Goal: Information Seeking & Learning: Learn about a topic

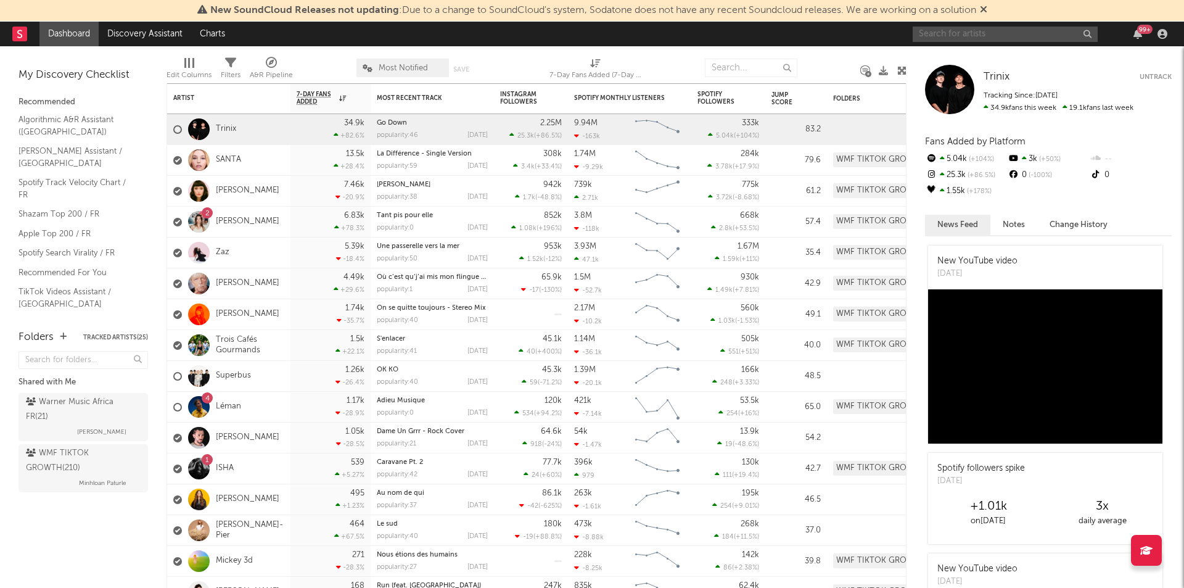
click at [1025, 27] on input "text" at bounding box center [1005, 34] width 185 height 15
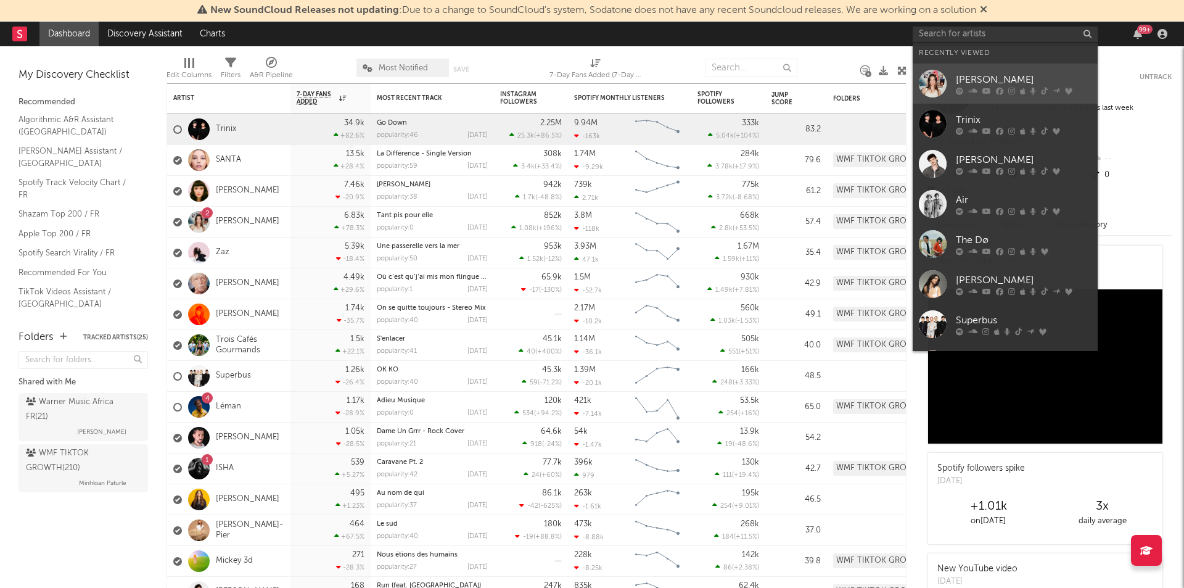
click at [1023, 69] on link "[PERSON_NAME]" at bounding box center [1005, 84] width 185 height 40
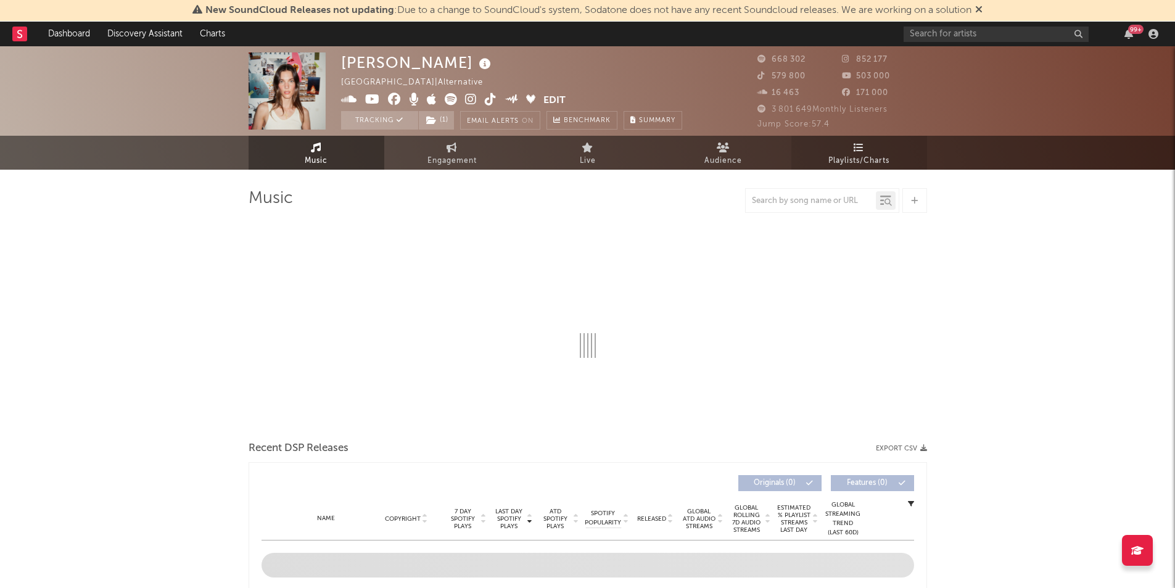
click at [876, 151] on link "Playlists/Charts" at bounding box center [859, 153] width 136 height 34
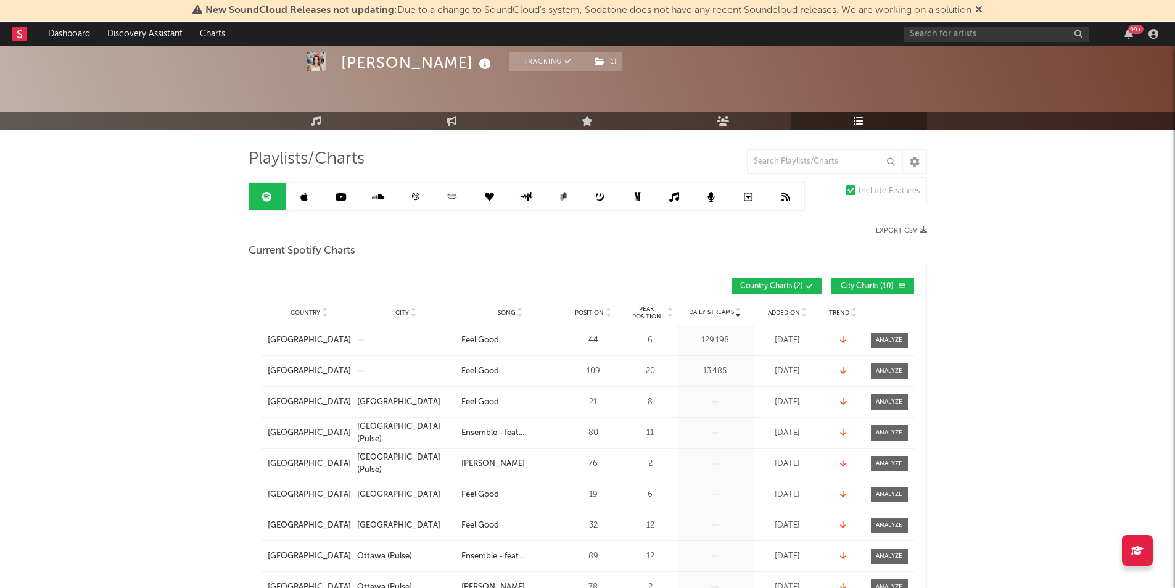
scroll to position [51, 0]
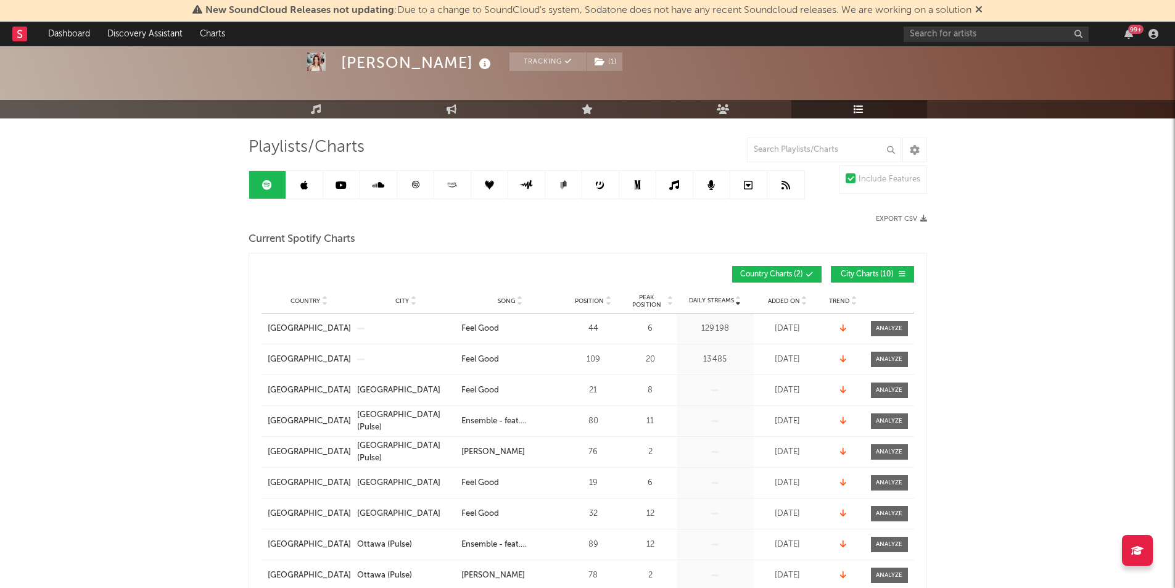
click at [786, 297] on span "Added On" at bounding box center [784, 300] width 32 height 7
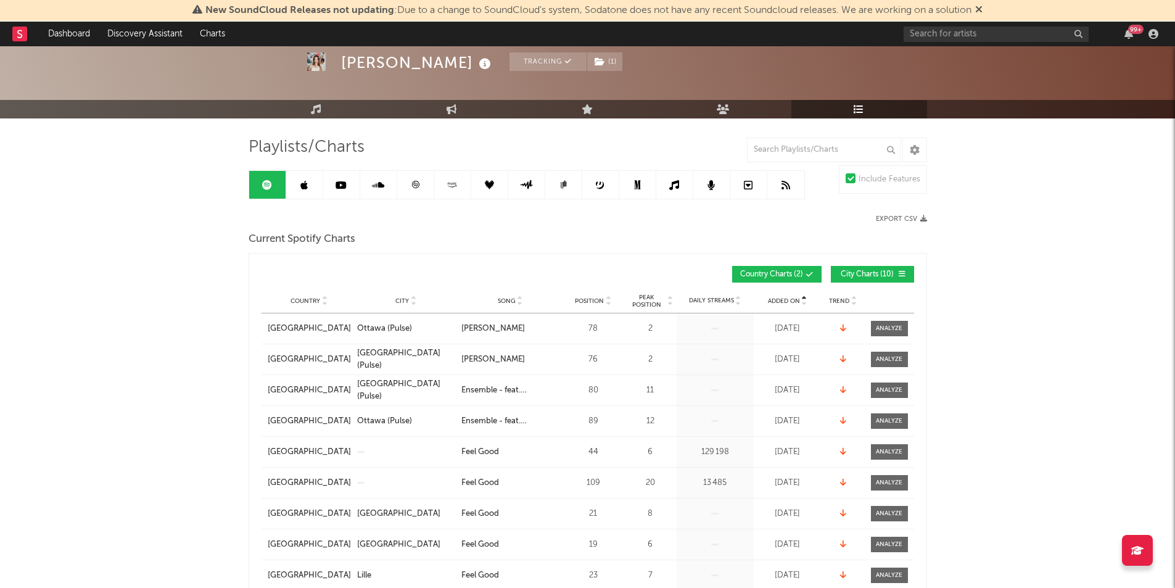
click at [786, 297] on span "Added On" at bounding box center [784, 300] width 32 height 7
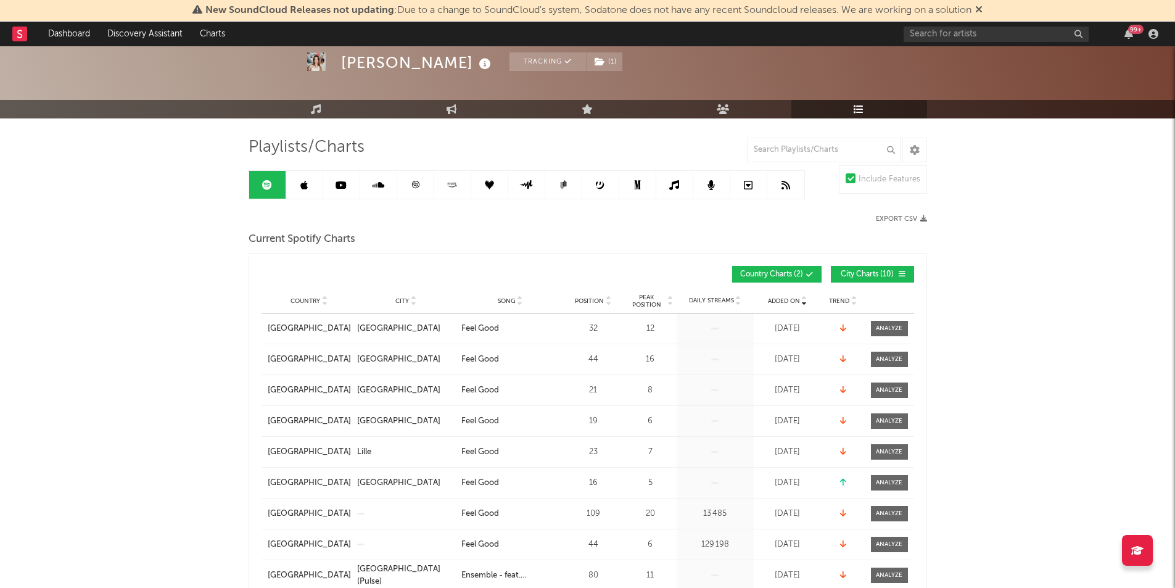
click at [786, 297] on span "Added On" at bounding box center [784, 300] width 32 height 7
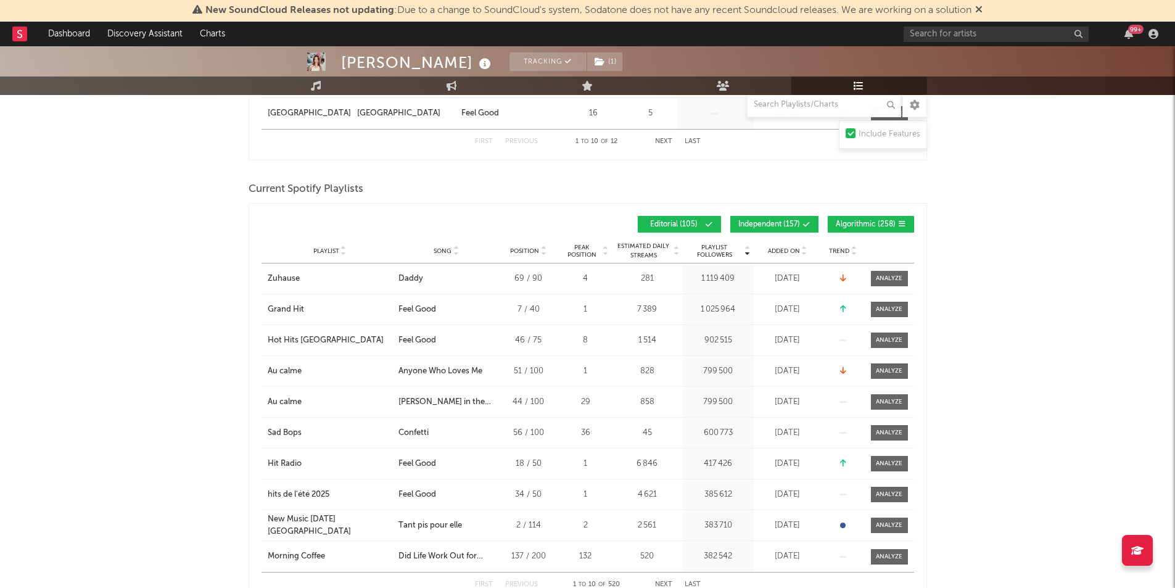
scroll to position [565, 0]
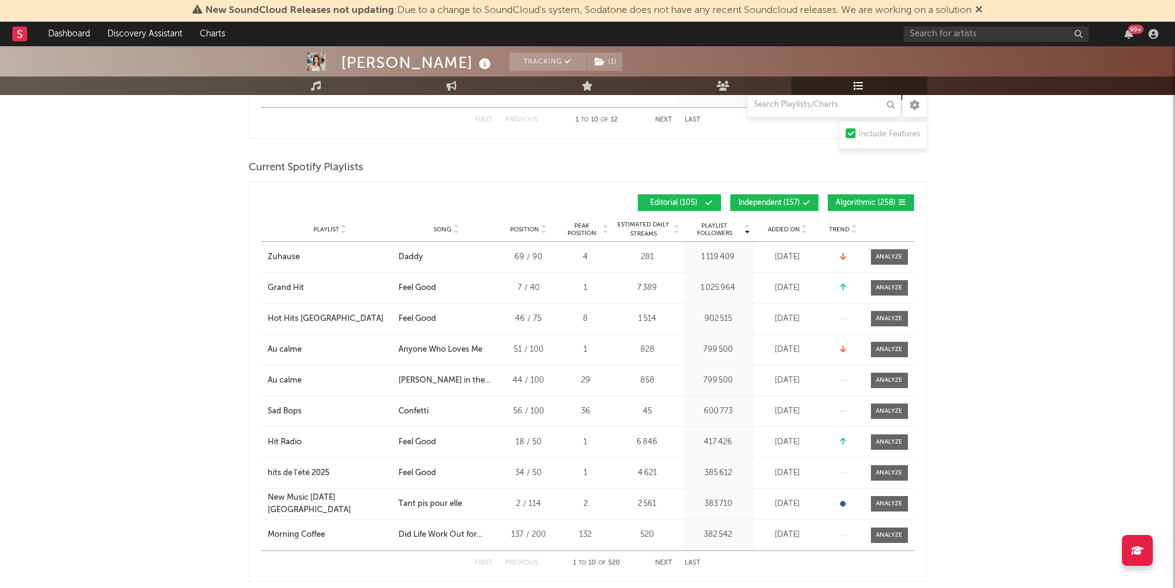
click at [770, 226] on span "Added On" at bounding box center [784, 229] width 32 height 7
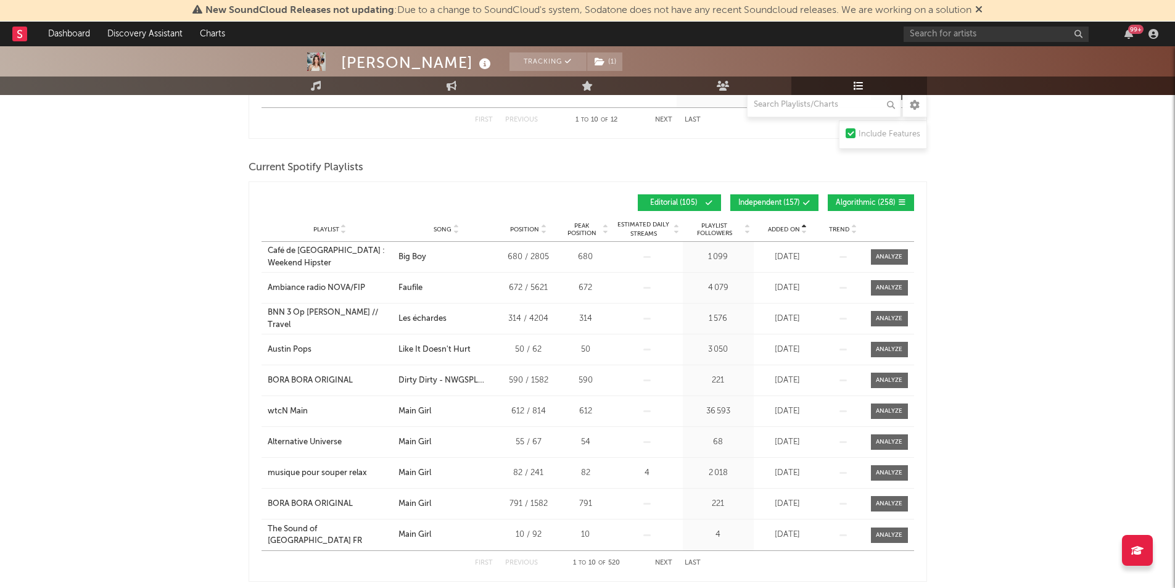
click at [770, 226] on span "Added On" at bounding box center [784, 229] width 32 height 7
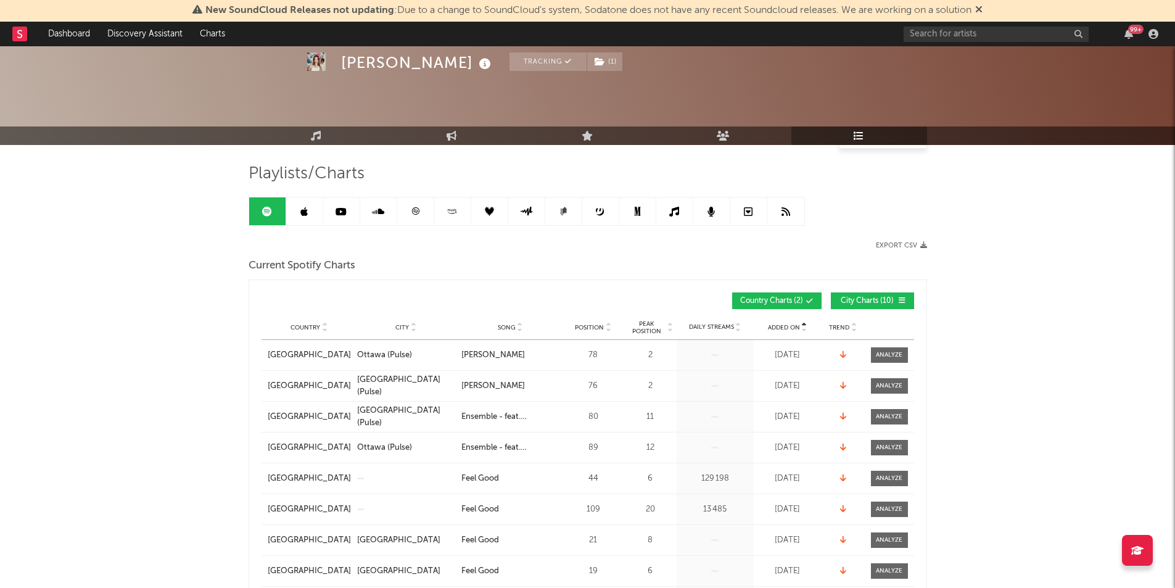
scroll to position [0, 0]
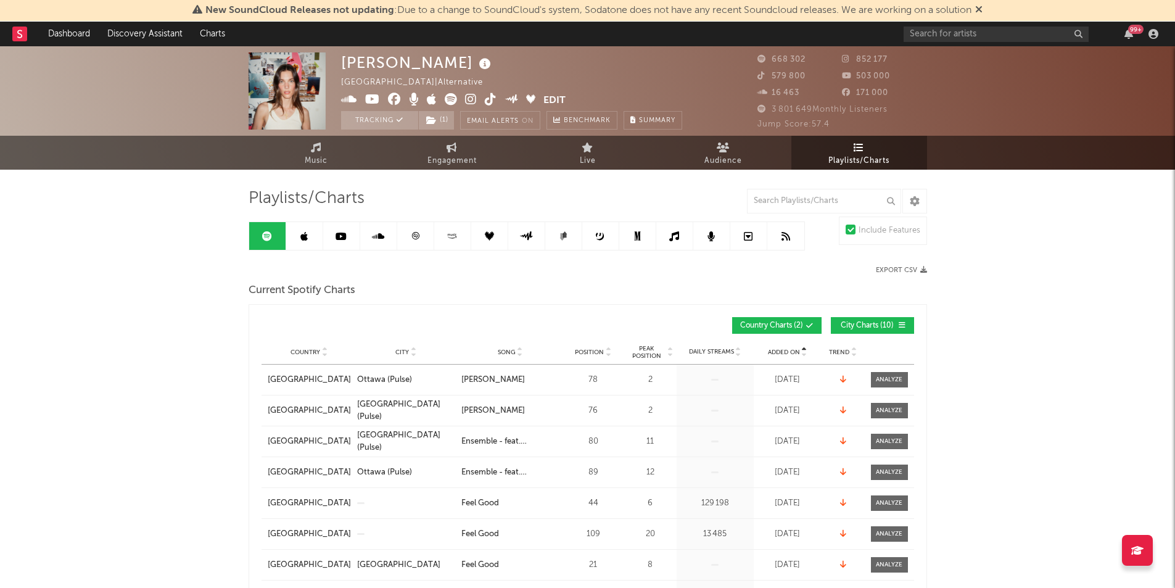
click at [314, 231] on link at bounding box center [304, 236] width 37 height 28
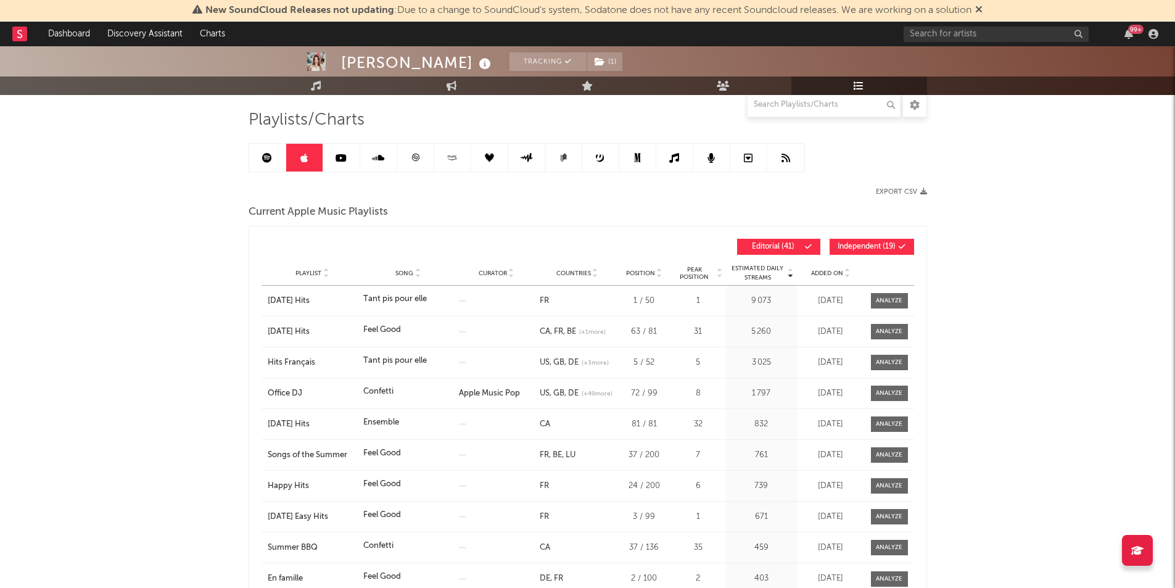
scroll to position [79, 0]
click at [823, 276] on div "Added On" at bounding box center [831, 272] width 62 height 9
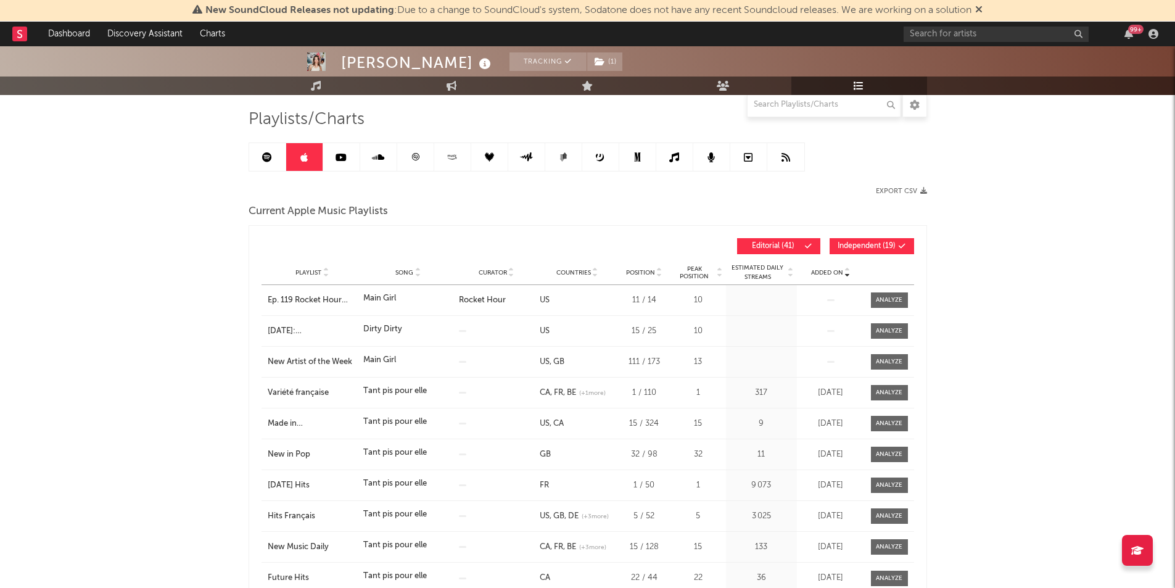
click at [823, 276] on div "Added On" at bounding box center [831, 272] width 62 height 9
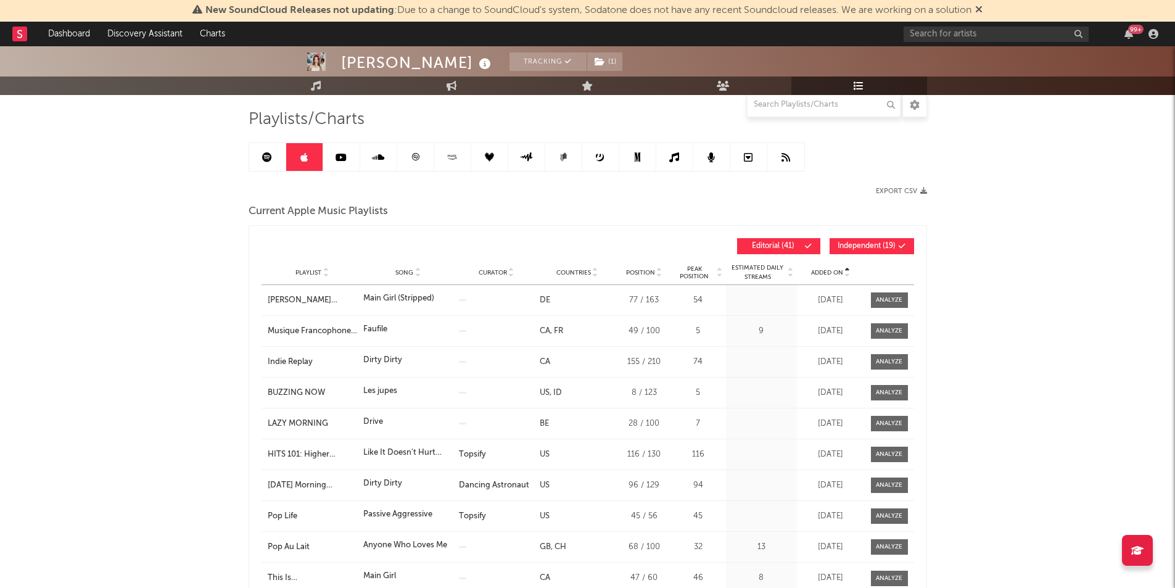
click at [823, 276] on div "Added On" at bounding box center [831, 272] width 62 height 9
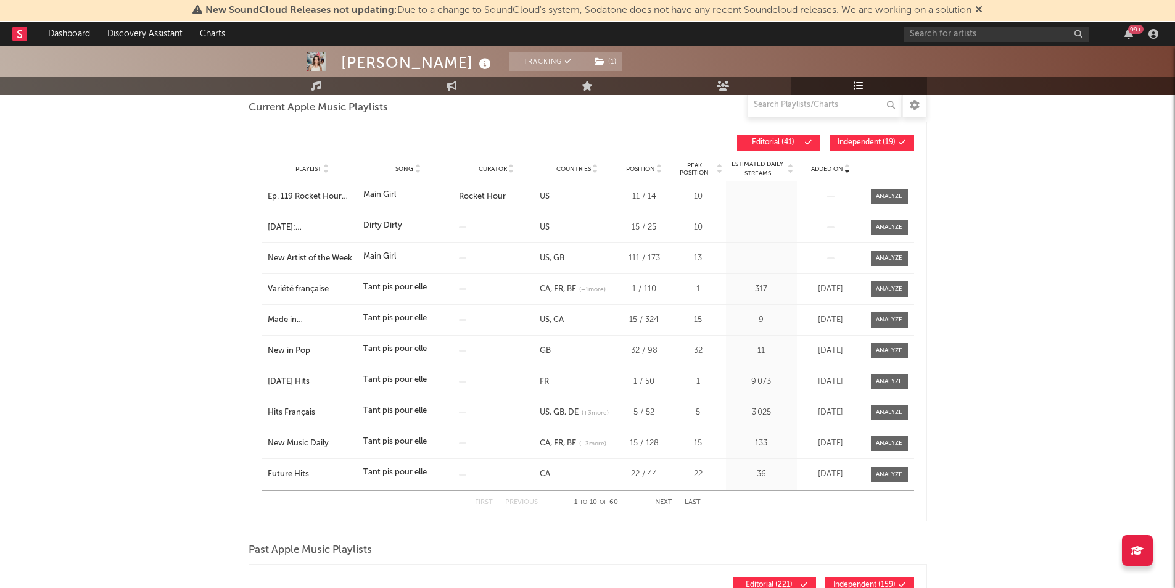
scroll to position [183, 0]
click at [664, 499] on button "Next" at bounding box center [663, 501] width 17 height 7
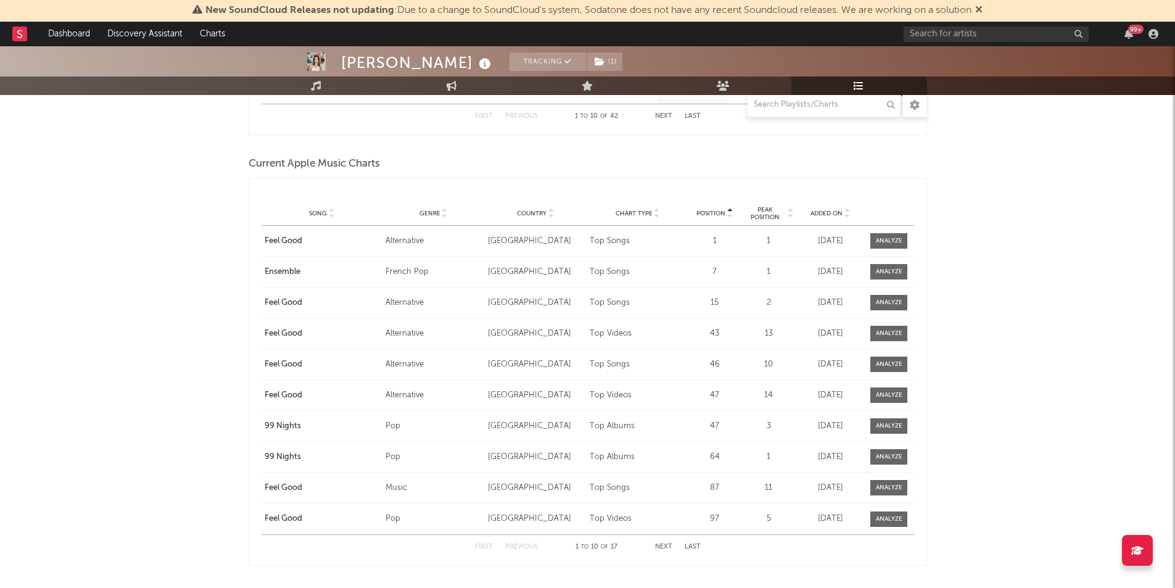
scroll to position [1595, 0]
click at [818, 216] on span "Added On" at bounding box center [826, 212] width 32 height 7
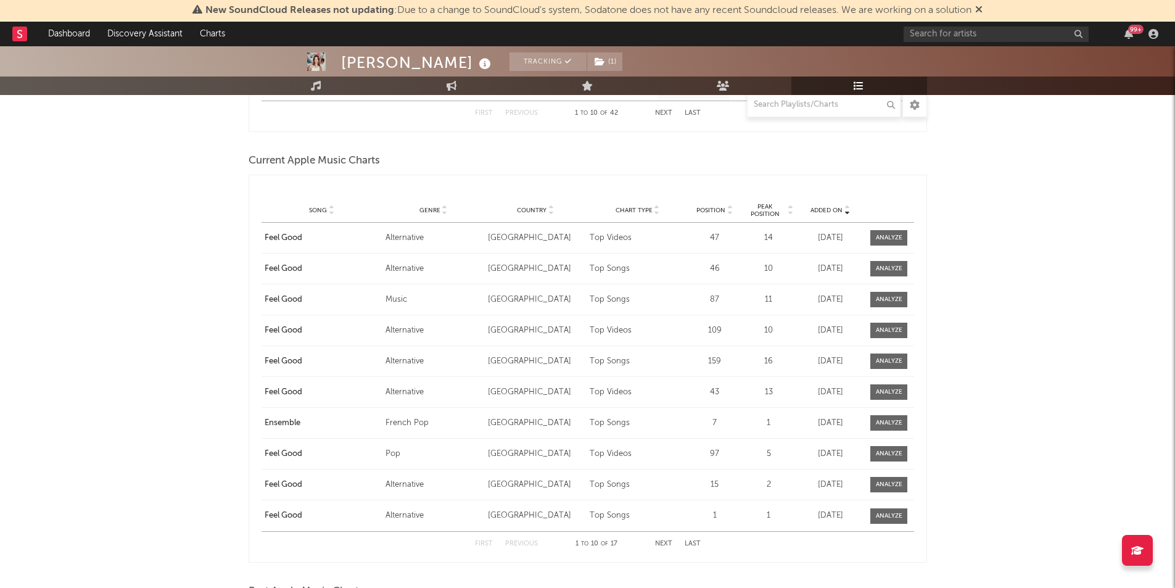
click at [820, 210] on span "Added On" at bounding box center [826, 210] width 32 height 7
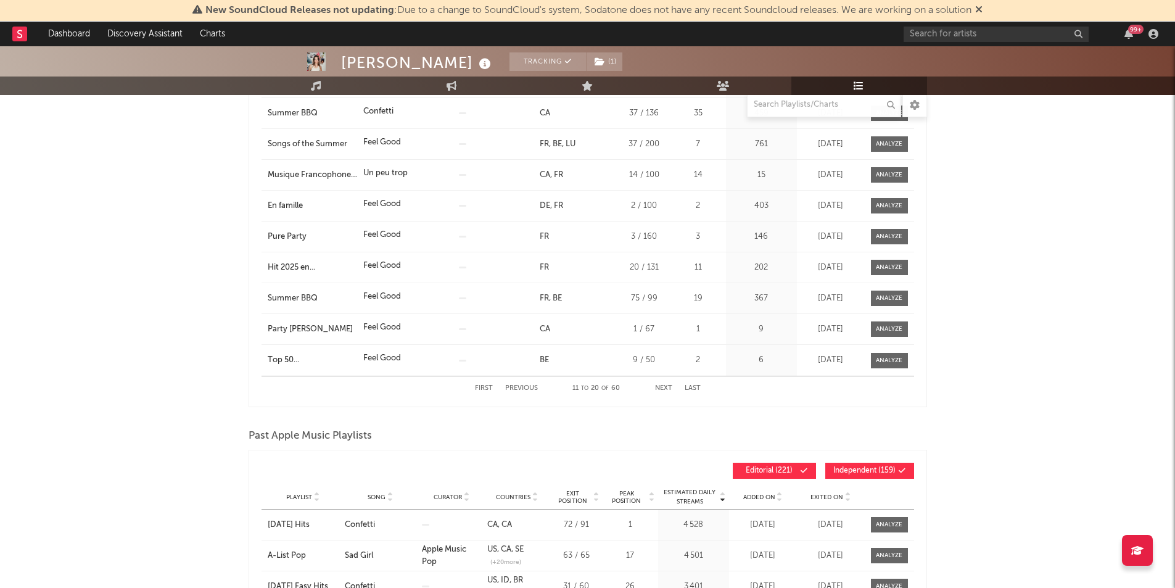
scroll to position [0, 0]
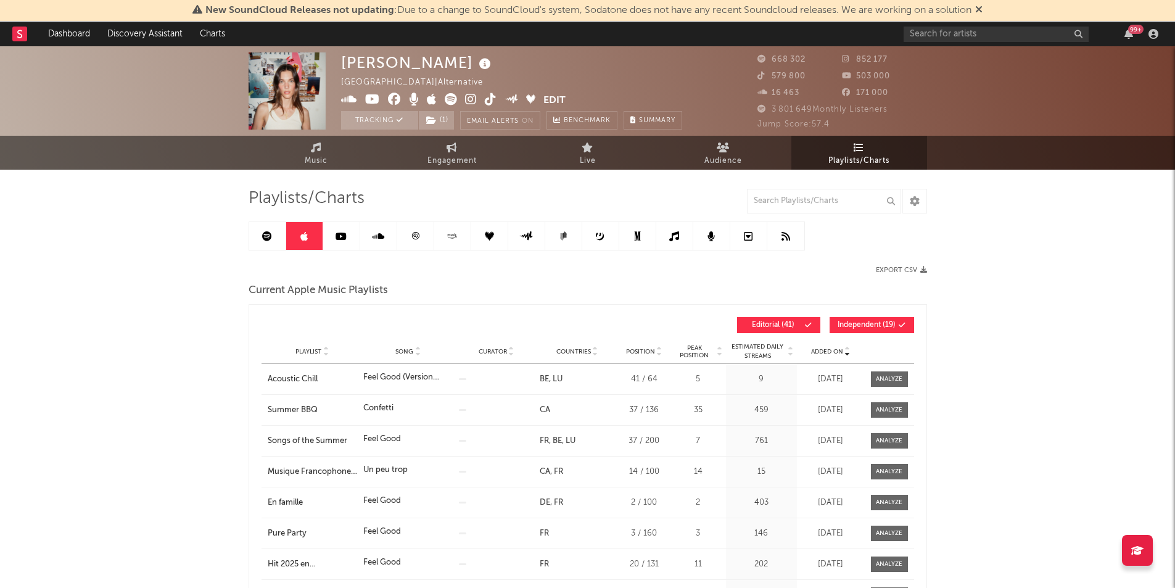
click at [416, 240] on icon at bounding box center [415, 235] width 9 height 9
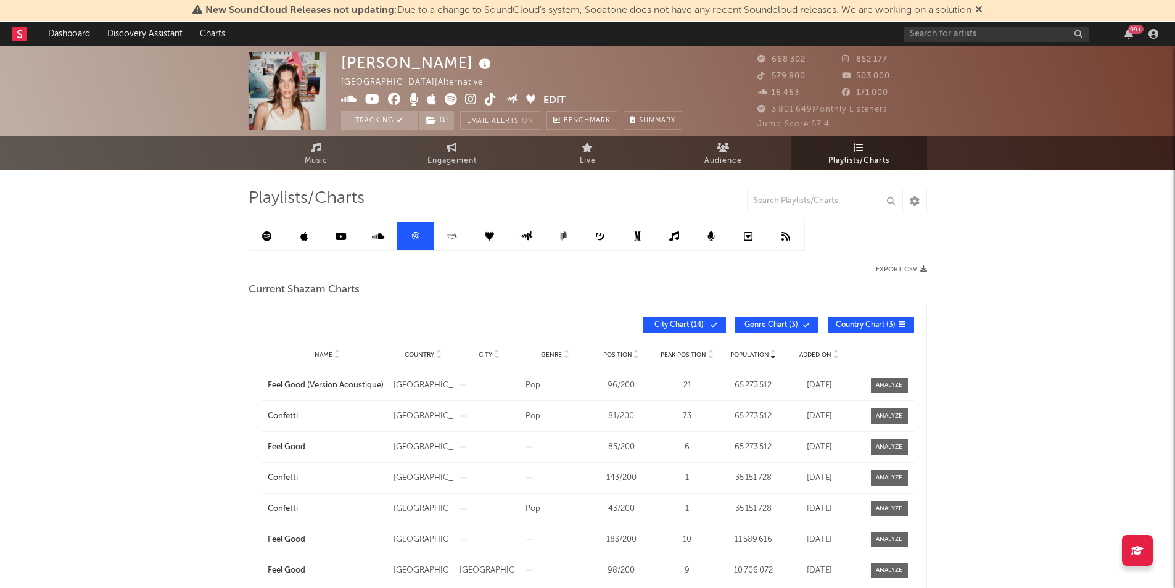
click at [450, 231] on icon at bounding box center [452, 235] width 14 height 9
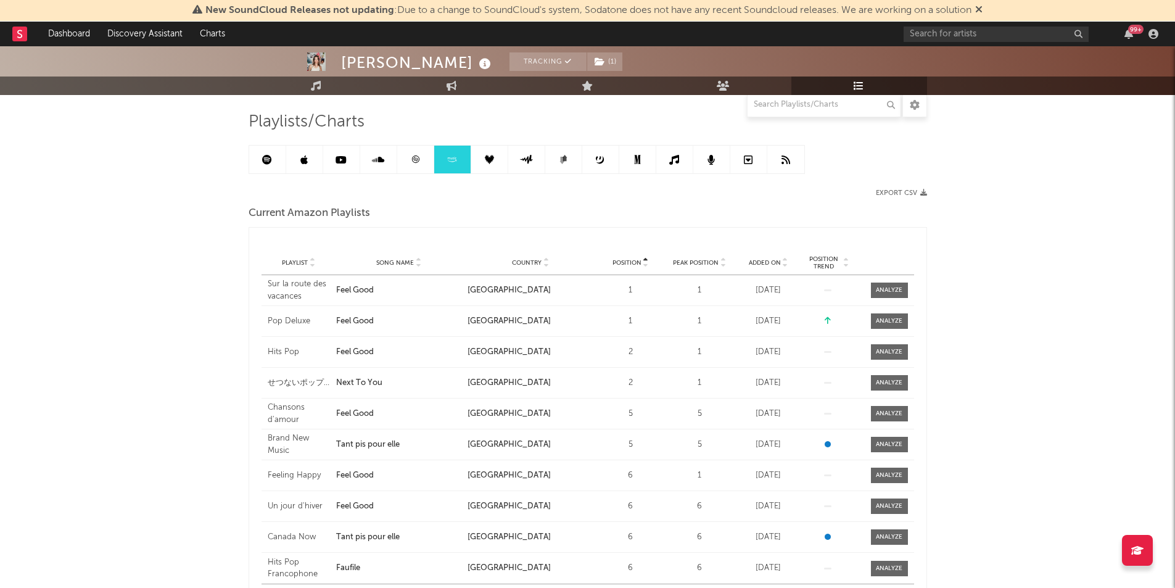
scroll to position [96, 0]
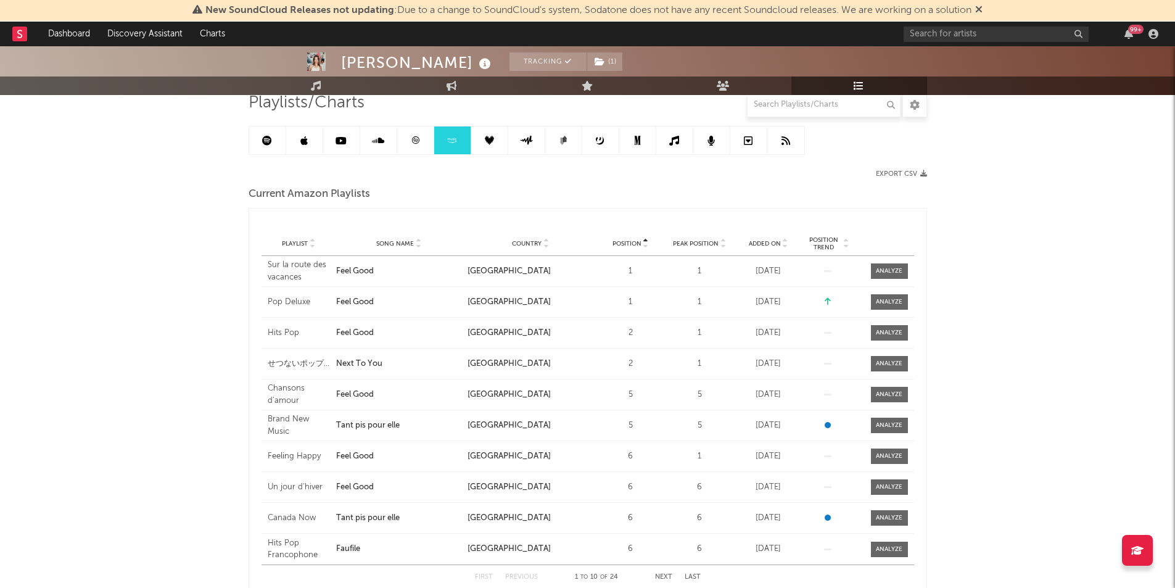
click at [768, 242] on span "Added On" at bounding box center [765, 243] width 32 height 7
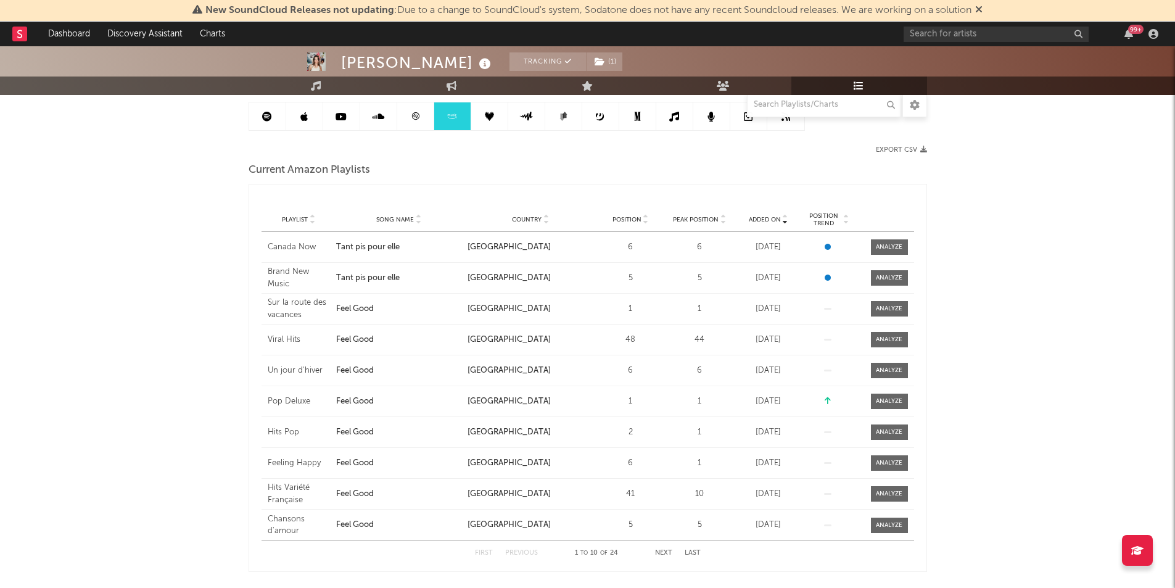
scroll to position [19, 0]
